Goal: Transaction & Acquisition: Book appointment/travel/reservation

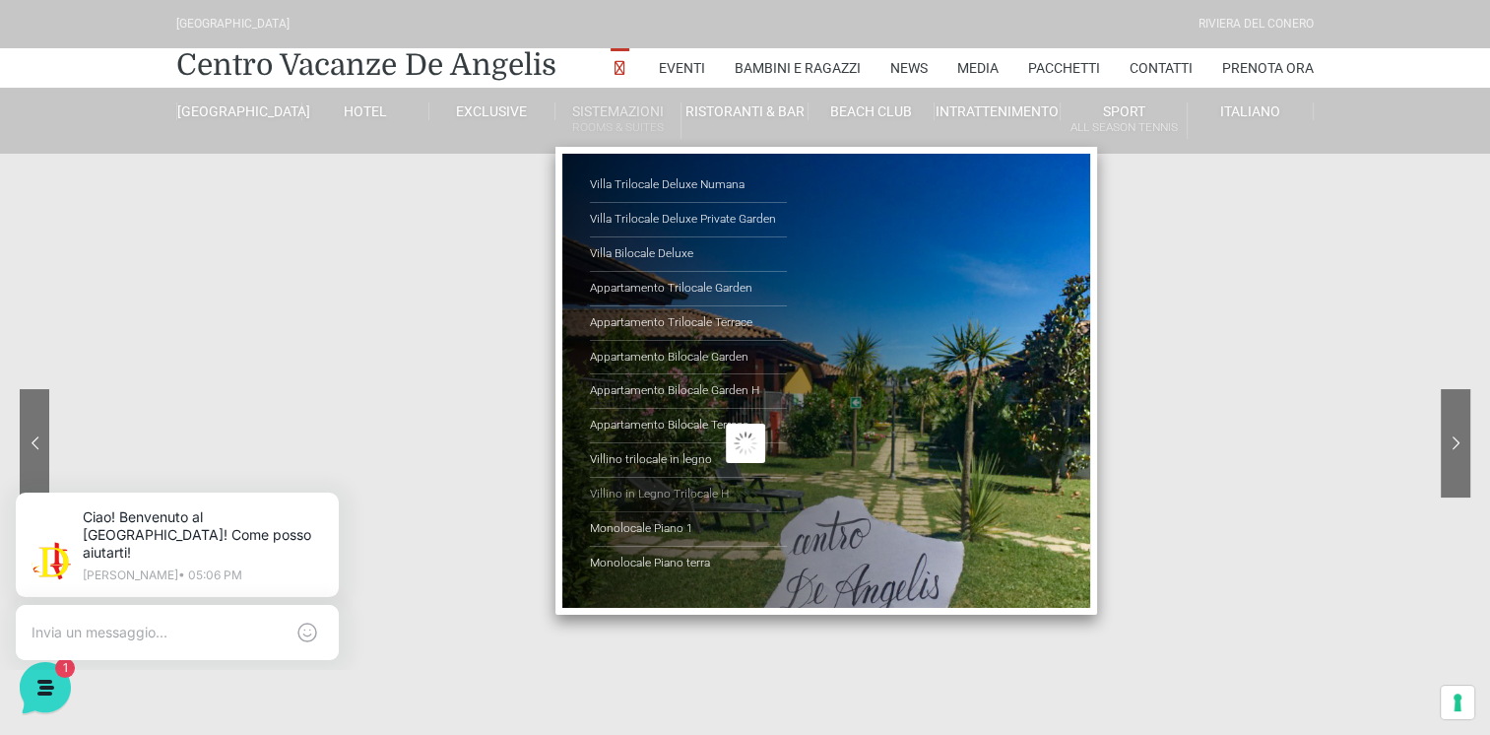
click at [637, 490] on link "Villino in Legno Trilocale H" at bounding box center [688, 495] width 197 height 34
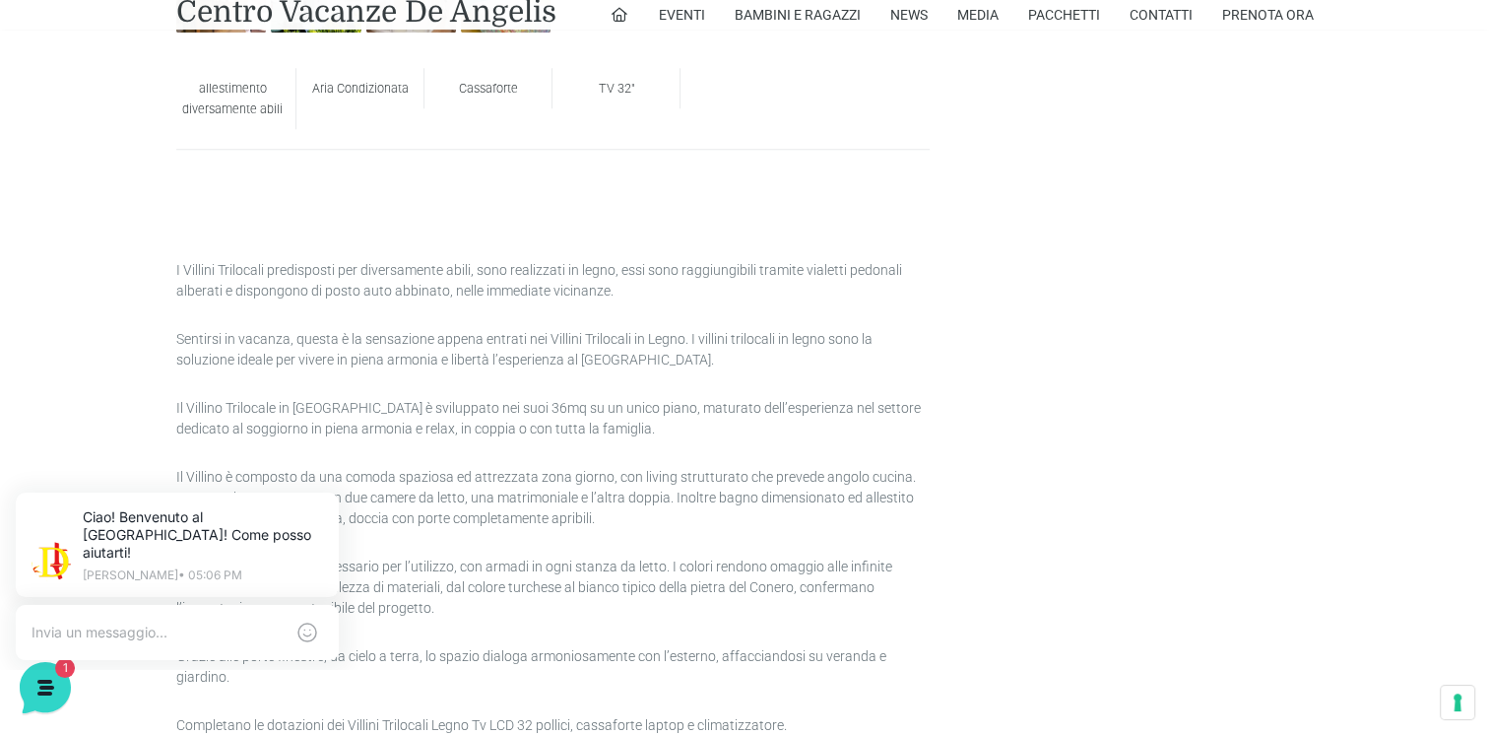
scroll to position [656, 0]
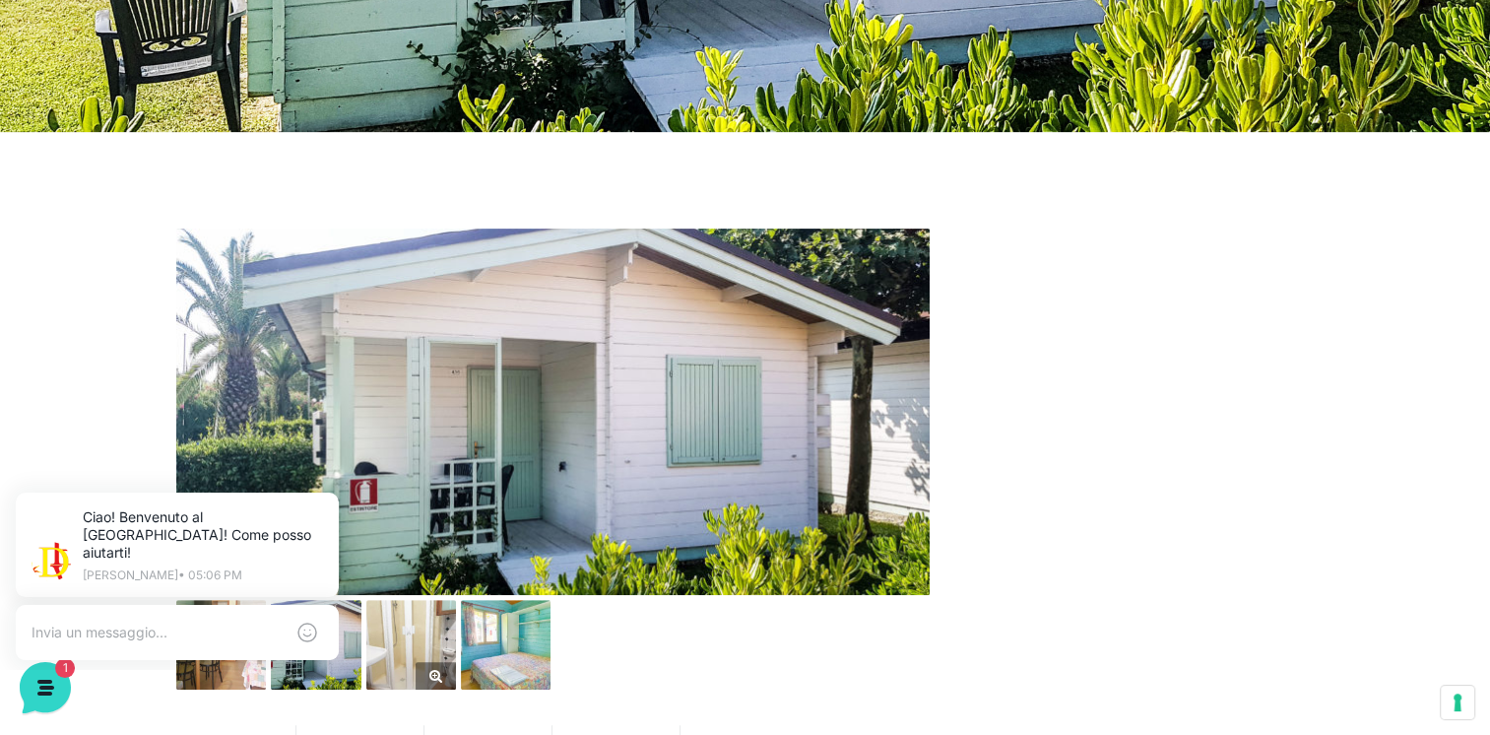
click at [408, 636] on img at bounding box center [411, 645] width 90 height 90
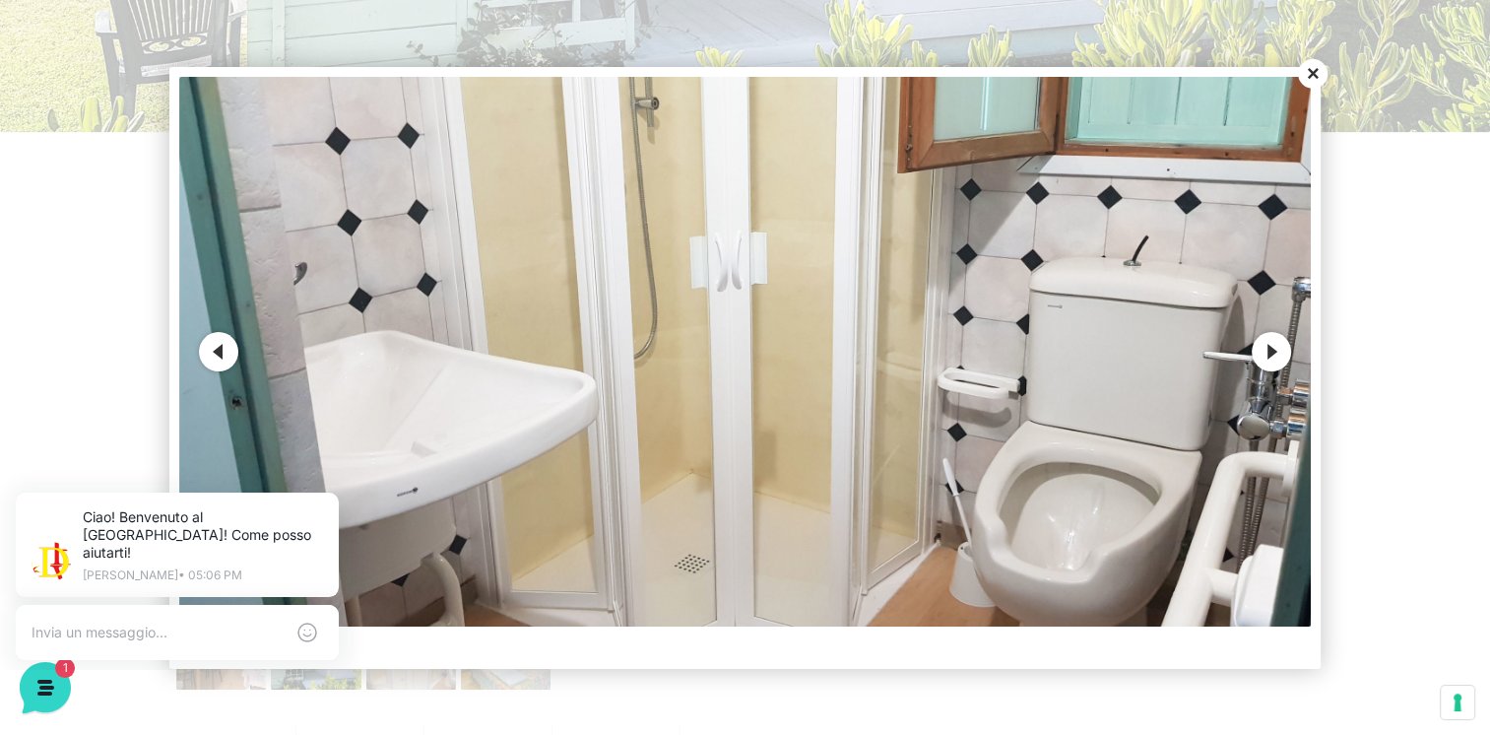
click at [1312, 70] on button "Close" at bounding box center [1313, 74] width 30 height 30
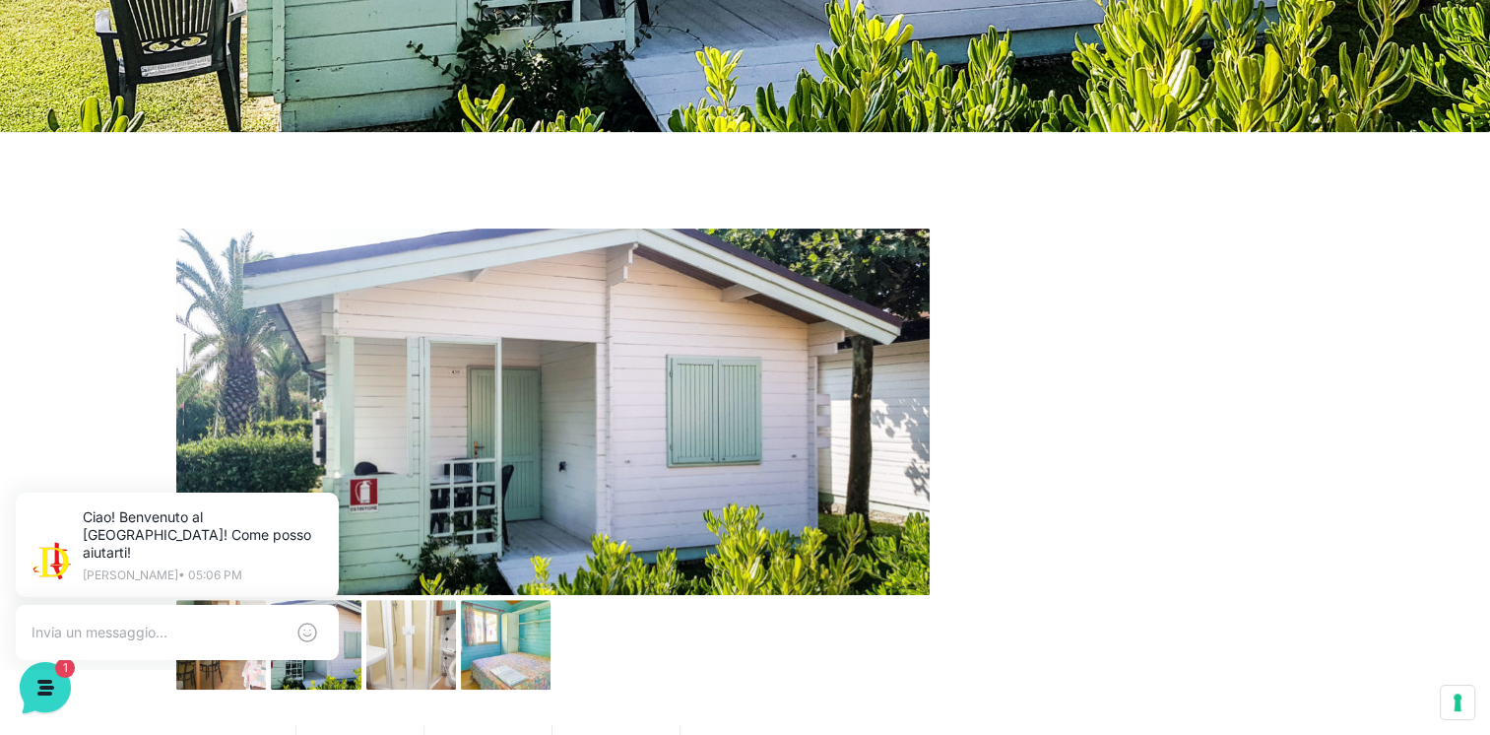
click at [522, 329] on img at bounding box center [552, 411] width 753 height 366
click at [628, 376] on img at bounding box center [552, 411] width 753 height 366
click at [205, 665] on div "Ciao! Benvenuto al Centro Vacanze Resort! Come posso aiutarti! Jerry • 05:06 PM" at bounding box center [177, 578] width 378 height 219
